Goal: Information Seeking & Learning: Compare options

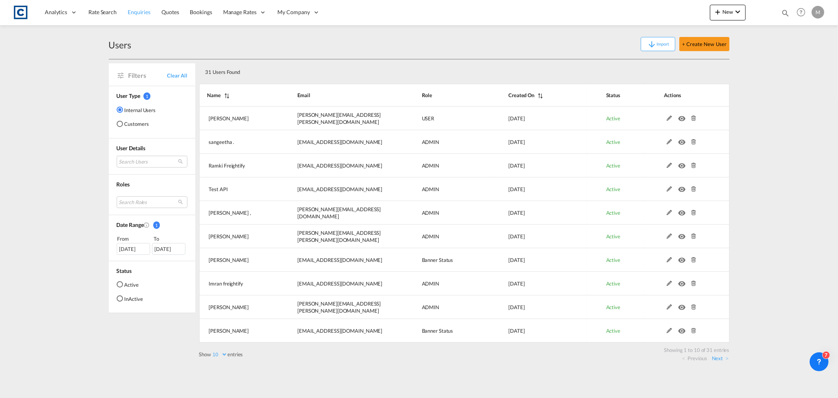
drag, startPoint x: 0, startPoint y: 0, endPoint x: 133, endPoint y: 12, distance: 133.3
click at [133, 12] on span "Enquiries" at bounding box center [139, 12] width 23 height 7
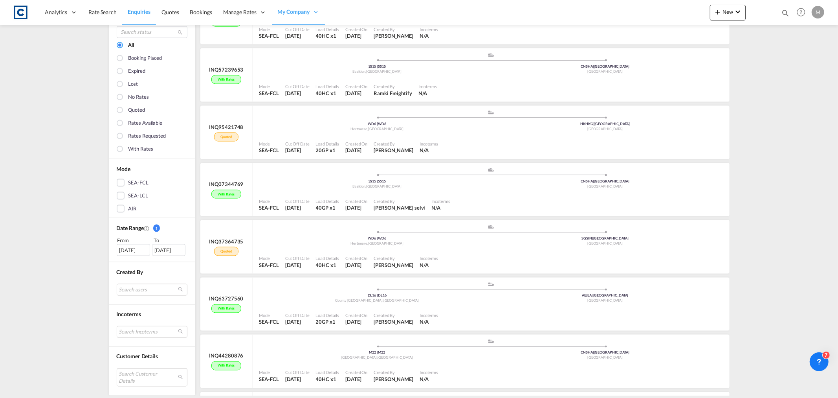
scroll to position [1091, 0]
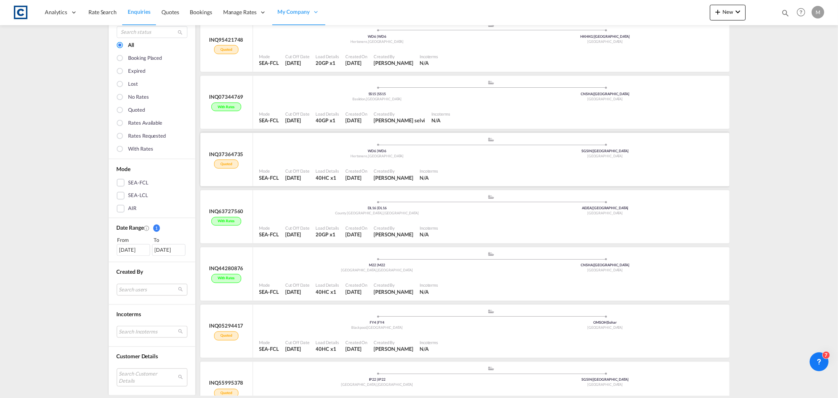
click at [219, 163] on div "Quoted" at bounding box center [226, 164] width 24 height 9
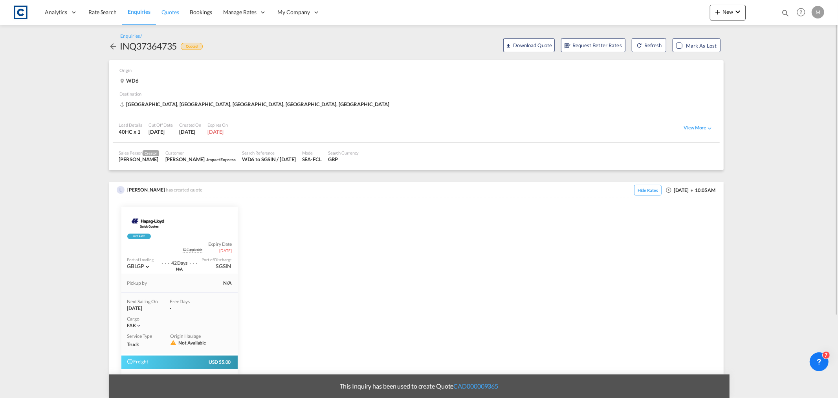
click at [178, 9] on span "Quotes" at bounding box center [169, 12] width 17 height 7
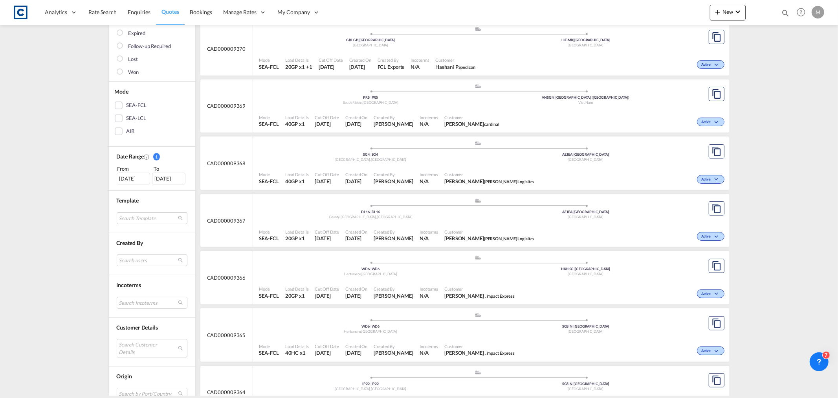
scroll to position [131, 0]
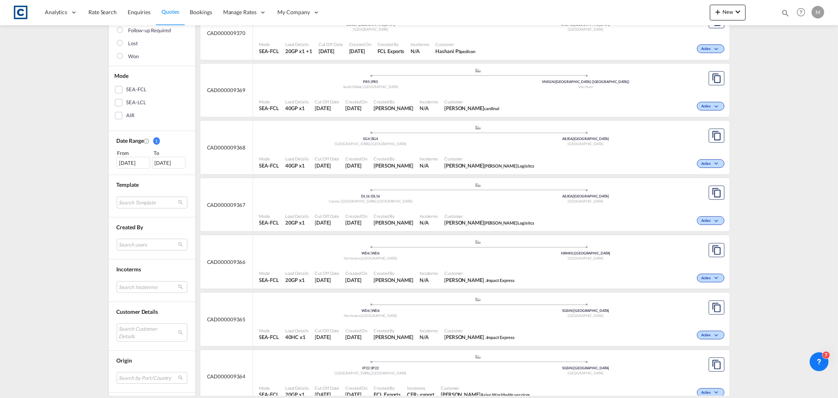
click at [534, 151] on div "Mode SEA-FCL Load Details 40GP x1 Cut Off Date 18 Aug 2025 Created On 18 Aug 20…" at bounding box center [491, 162] width 477 height 24
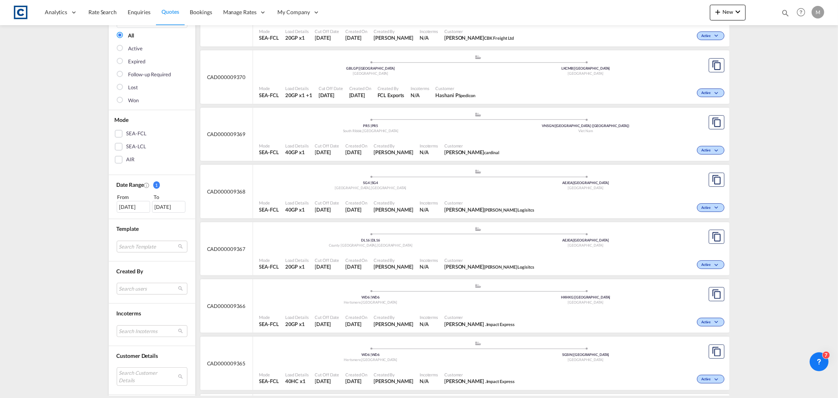
scroll to position [87, 0]
click at [546, 126] on div "VNSGN | Ho Chi Minh City (Saigon)" at bounding box center [585, 125] width 215 height 5
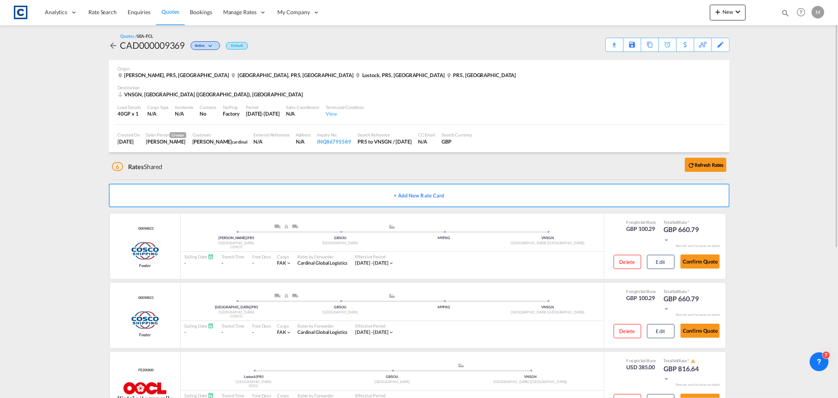
click at [114, 44] on md-icon "icon-arrow-left" at bounding box center [113, 45] width 9 height 9
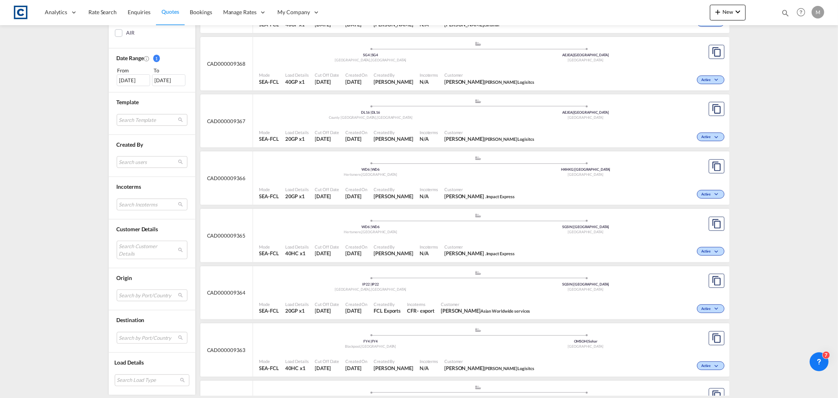
scroll to position [218, 0]
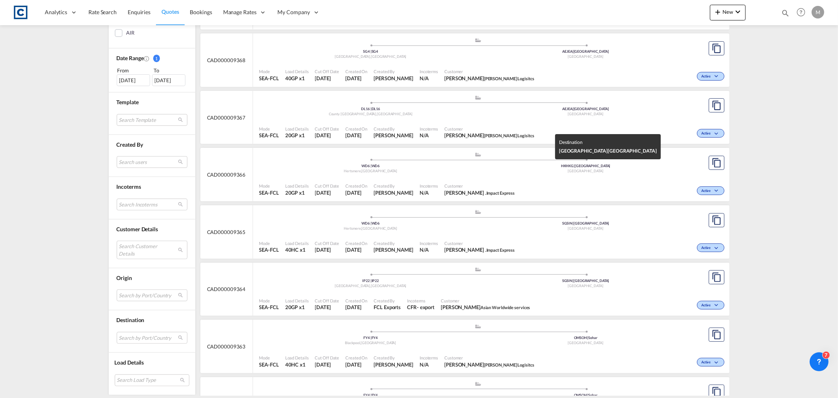
click at [579, 167] on span "HKHKG | Hong Kong" at bounding box center [586, 165] width 50 height 4
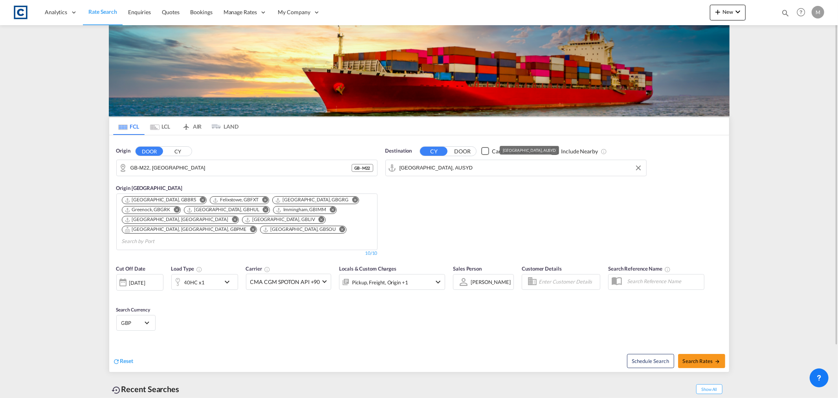
click at [482, 167] on input "[GEOGRAPHIC_DATA], AUSYD" at bounding box center [521, 168] width 243 height 12
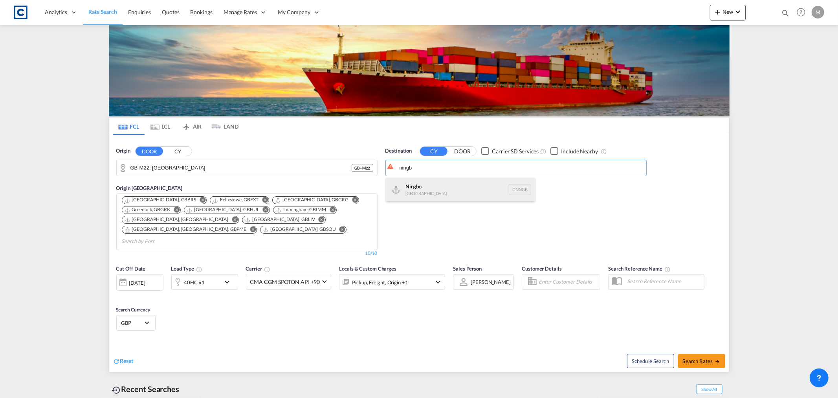
click at [449, 188] on div "Ningb o [GEOGRAPHIC_DATA] CNNGB" at bounding box center [460, 190] width 149 height 24
type input "Ningbo, CNNGB"
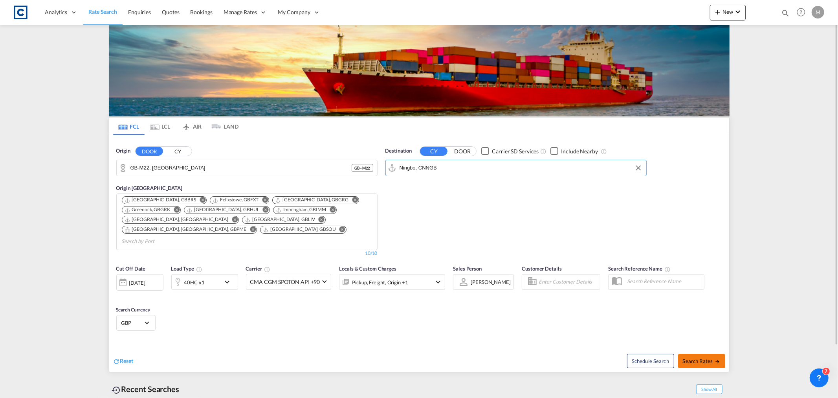
click at [702, 358] on span "Search Rates" at bounding box center [702, 361] width 38 height 6
type input "M22 to CNNGB / [DATE]"
